Goal: Task Accomplishment & Management: Manage account settings

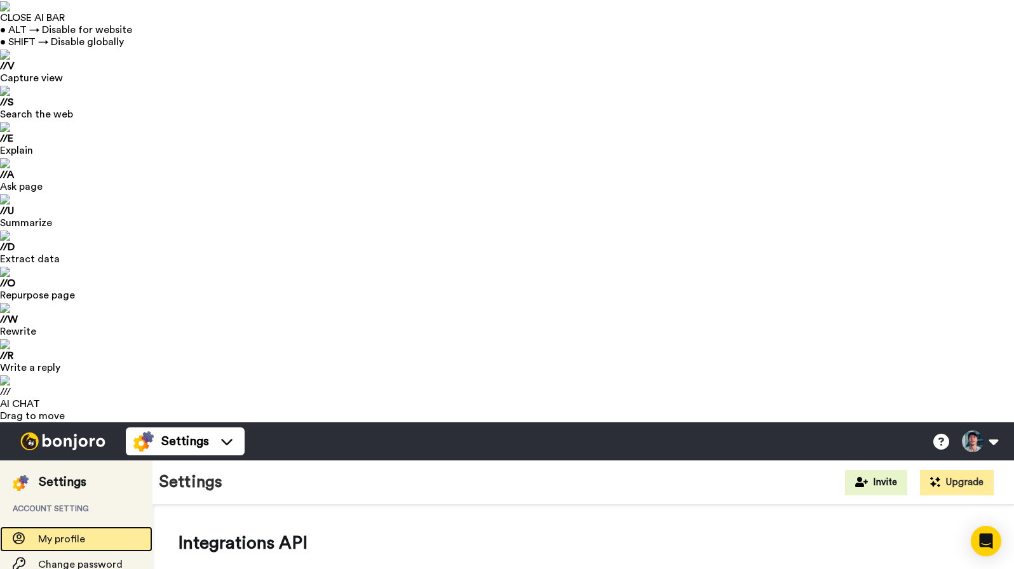
click at [67, 534] on span "My profile" at bounding box center [61, 539] width 47 height 10
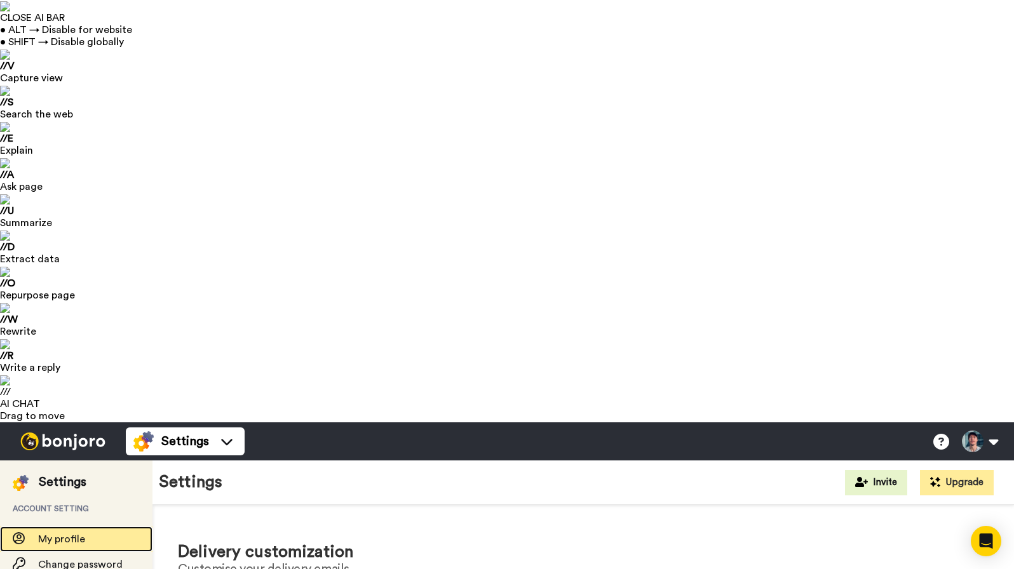
click at [57, 534] on span "My profile" at bounding box center [61, 539] width 47 height 10
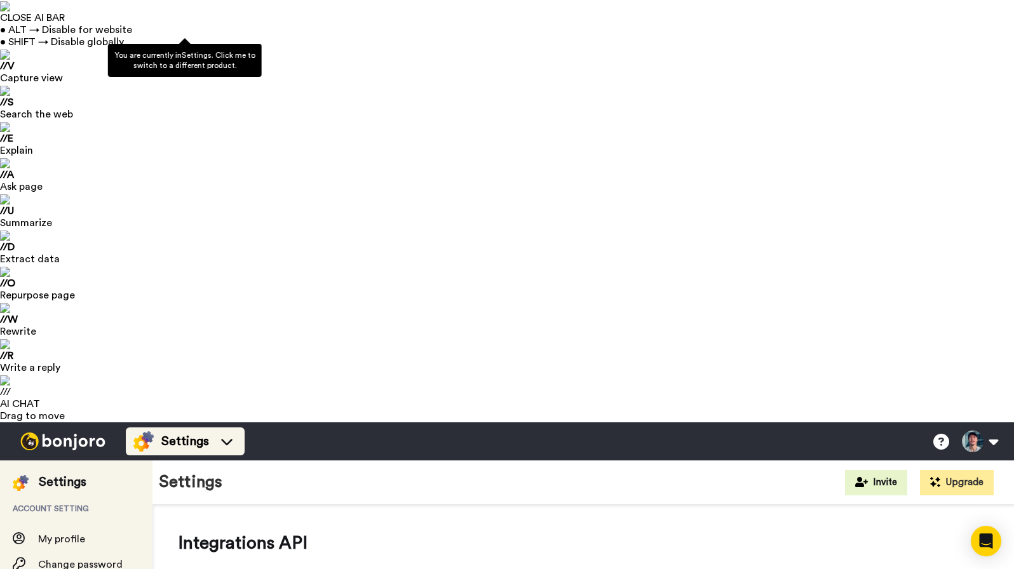
click at [228, 435] on icon at bounding box center [227, 441] width 20 height 13
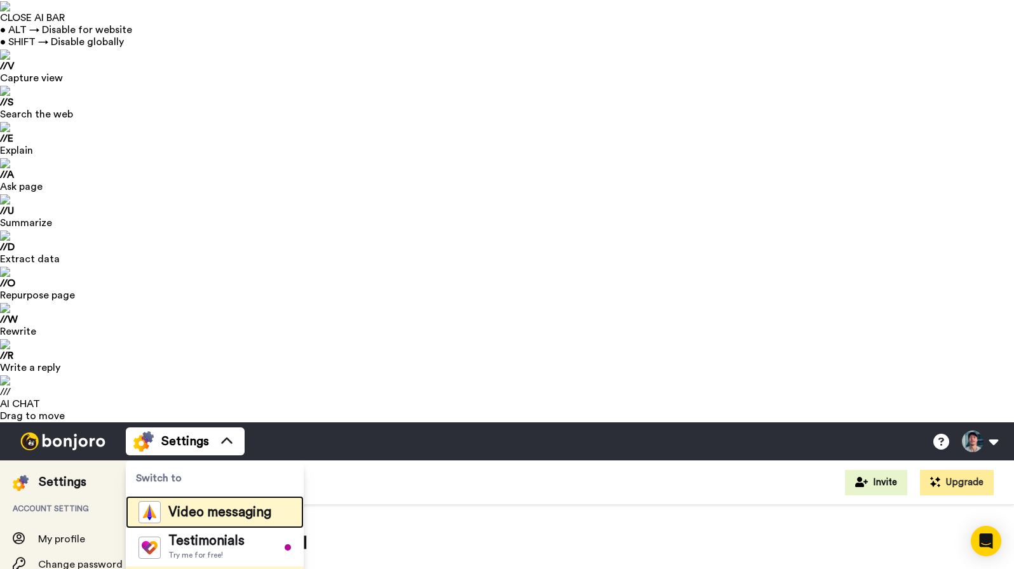
click at [213, 506] on span "Video messaging" at bounding box center [219, 512] width 103 height 13
